Goal: Information Seeking & Learning: Learn about a topic

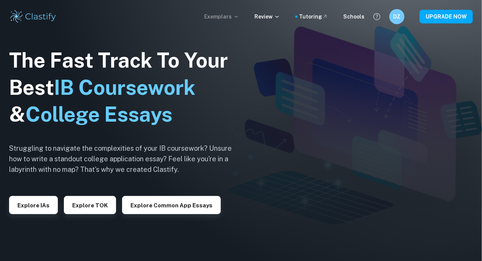
click at [236, 15] on p "Exemplars" at bounding box center [221, 16] width 35 height 8
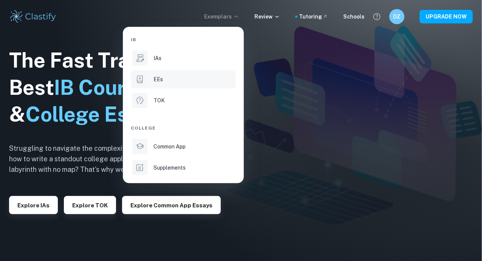
click at [181, 80] on div "EEs" at bounding box center [193, 79] width 81 height 8
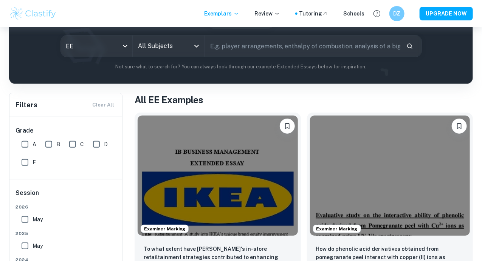
scroll to position [93, 0]
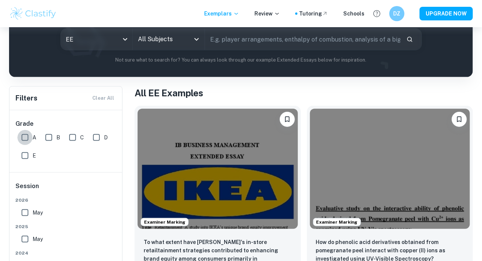
click at [25, 138] on input "A" at bounding box center [24, 137] width 15 height 15
checkbox input "true"
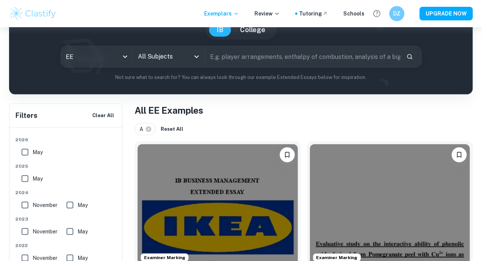
scroll to position [75, 0]
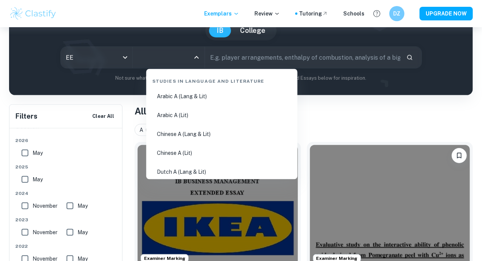
click at [160, 55] on input "All Subjects" at bounding box center [163, 57] width 54 height 14
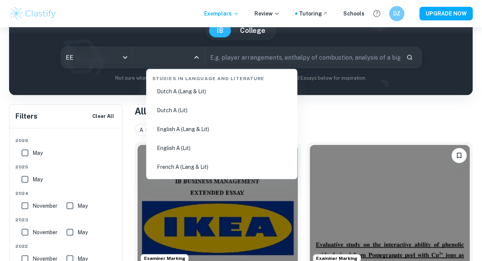
scroll to position [101, 0]
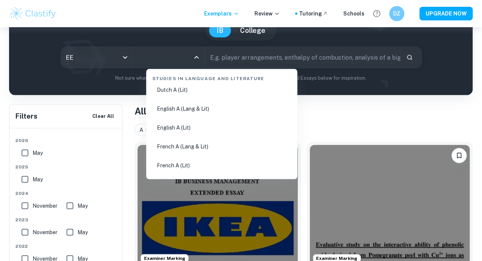
click at [200, 111] on li "English A (Lang & Lit)" at bounding box center [221, 108] width 145 height 17
type input "English A (Lang & Lit)"
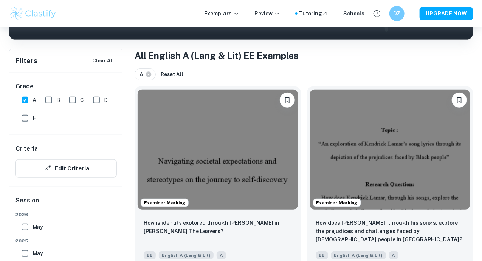
scroll to position [133, 0]
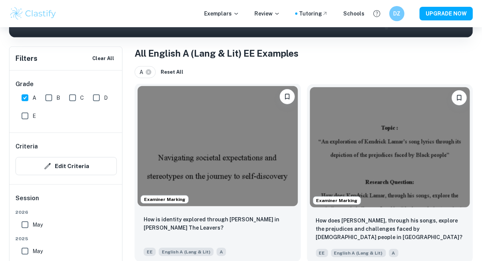
click at [207, 127] on img at bounding box center [218, 146] width 160 height 120
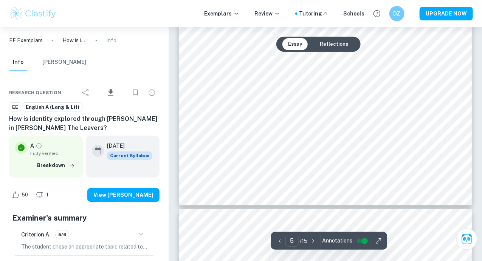
scroll to position [2018, 0]
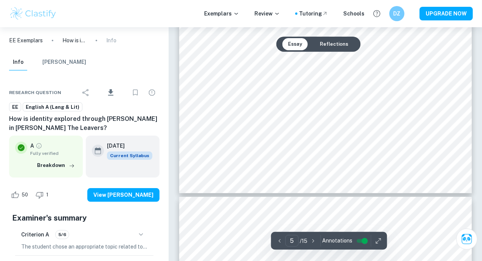
click at [336, 44] on button "Reflections" at bounding box center [334, 44] width 40 height 12
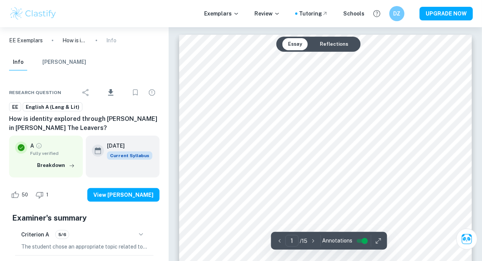
click at [335, 44] on button "Reflections" at bounding box center [334, 44] width 40 height 12
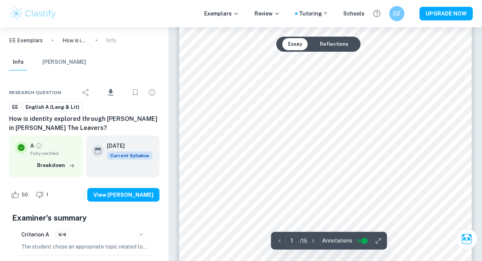
scroll to position [114, 0]
click at [332, 41] on button "Reflections" at bounding box center [334, 44] width 40 height 12
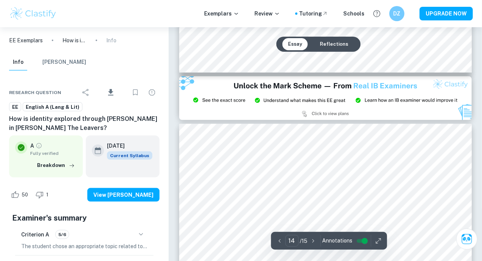
type input "15"
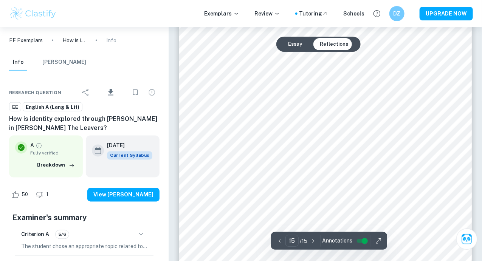
scroll to position [6046, 0]
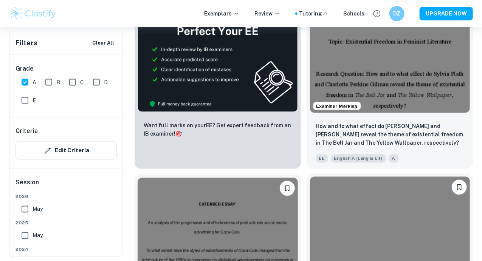
scroll to position [412, 0]
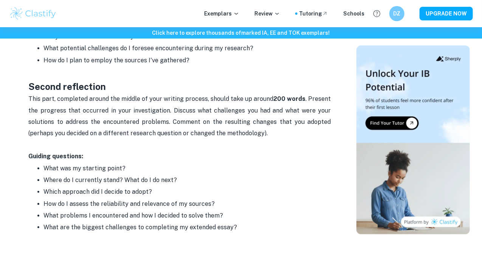
scroll to position [761, 0]
